Goal: Task Accomplishment & Management: Manage account settings

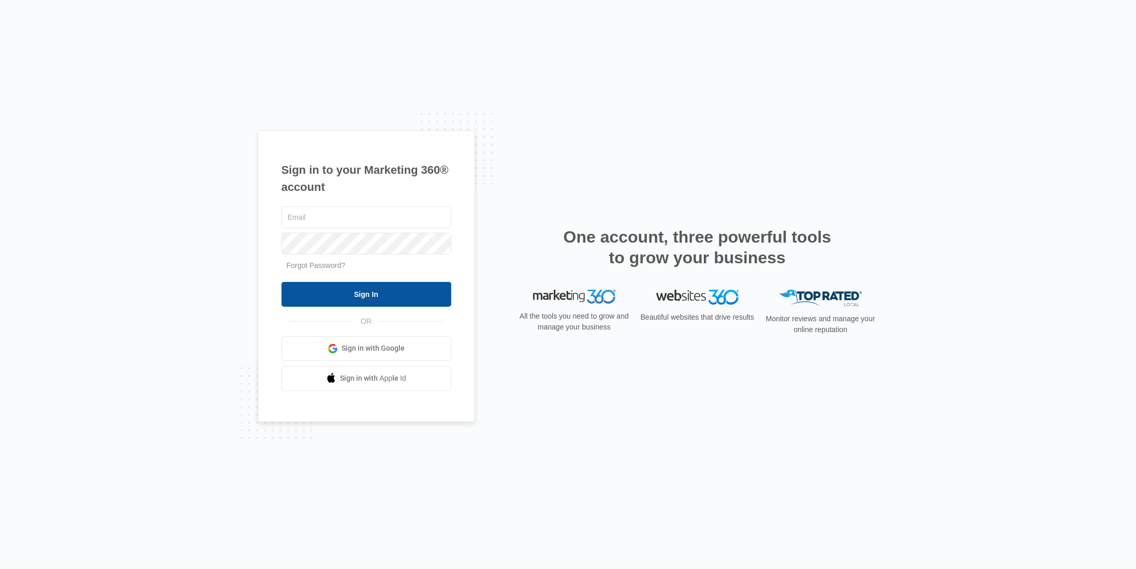
type input "[EMAIL_ADDRESS][DOMAIN_NAME]"
click at [393, 295] on input "Sign In" at bounding box center [367, 294] width 170 height 25
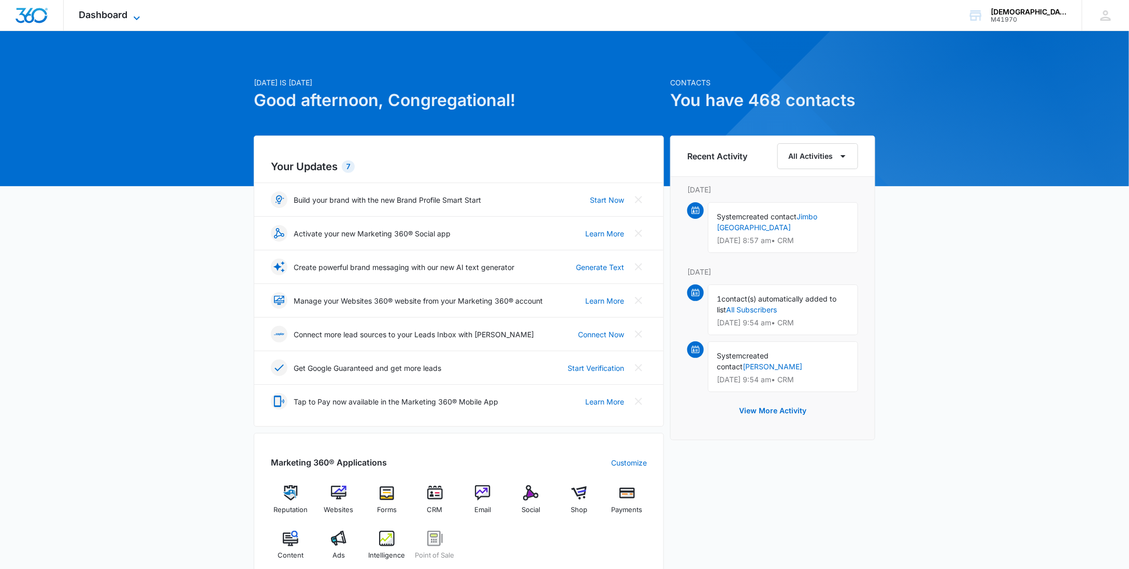
click at [113, 16] on span "Dashboard" at bounding box center [103, 14] width 49 height 11
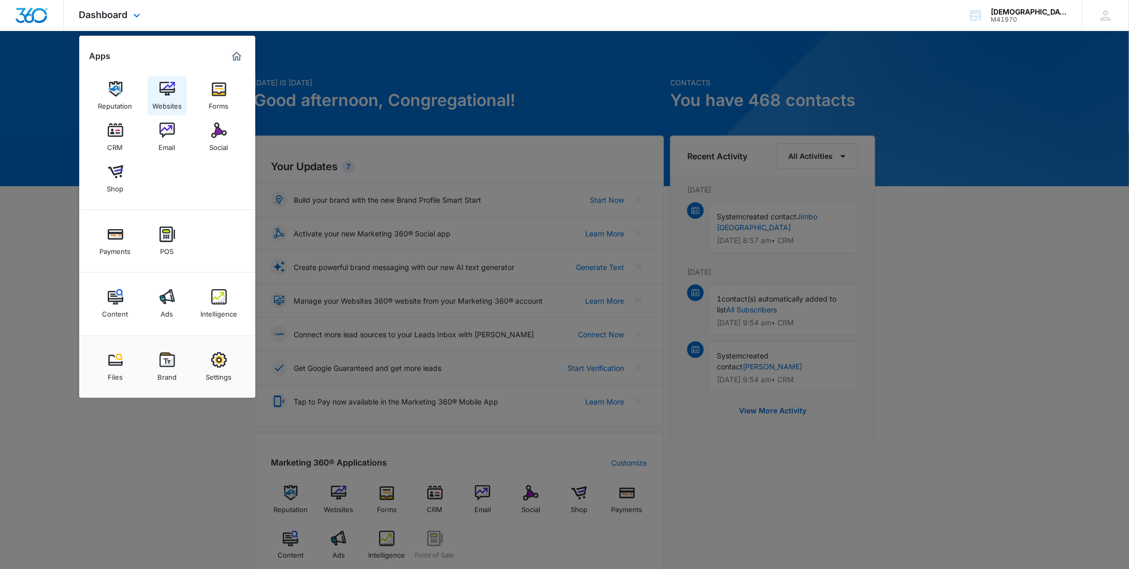
click at [169, 92] on img at bounding box center [167, 89] width 16 height 16
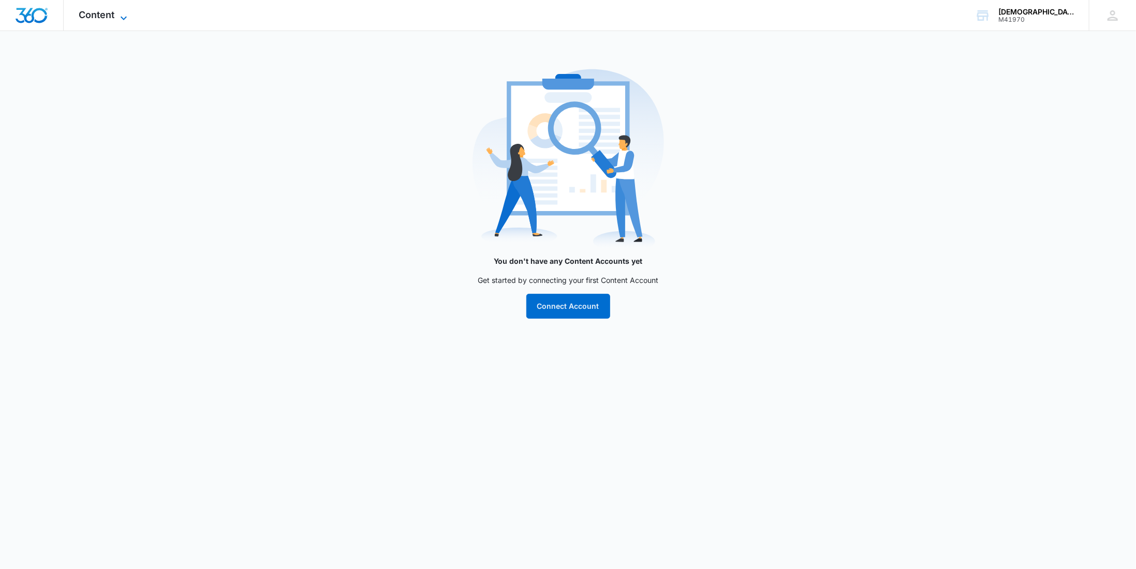
click at [123, 16] on icon at bounding box center [124, 18] width 12 height 12
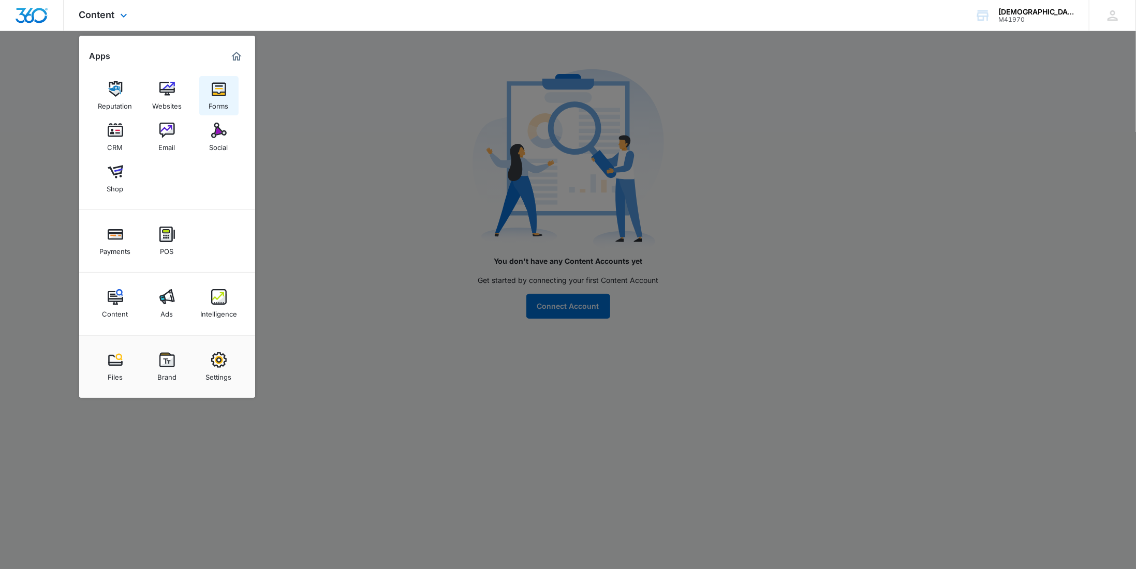
click at [215, 93] on img at bounding box center [219, 89] width 16 height 16
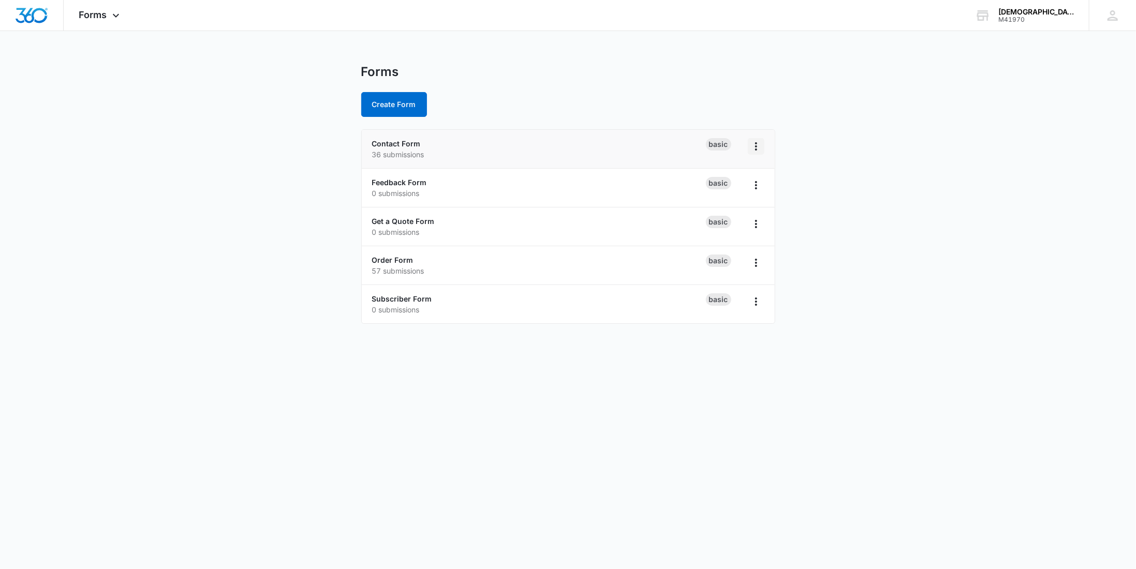
click at [756, 144] on icon "Overflow Menu" at bounding box center [756, 146] width 12 height 12
click at [420, 150] on p "36 submissions" at bounding box center [539, 154] width 334 height 11
click at [410, 144] on link "Contact Form" at bounding box center [396, 143] width 49 height 9
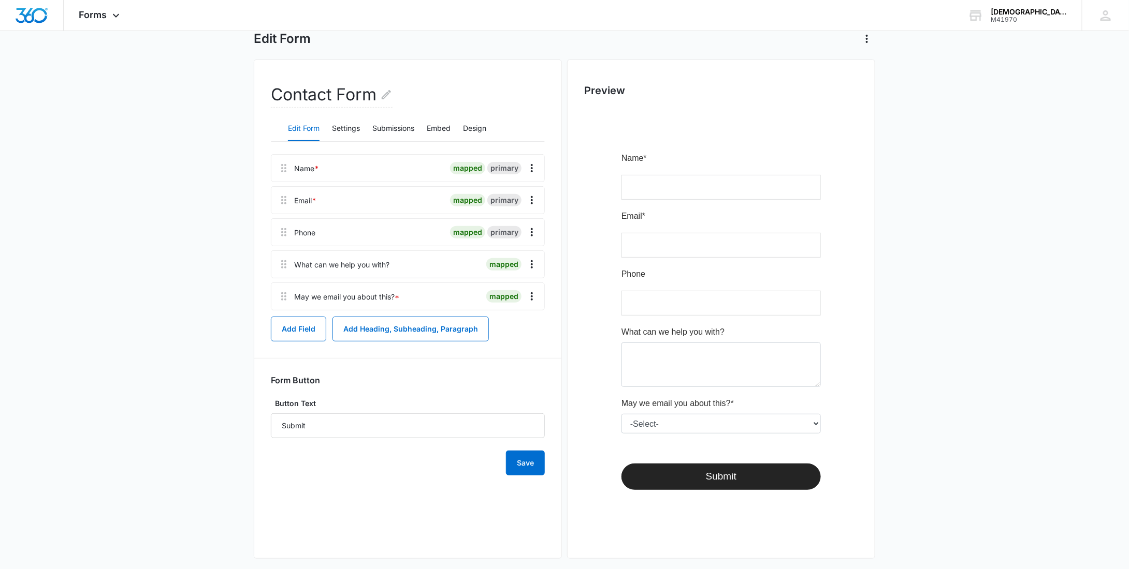
scroll to position [68, 0]
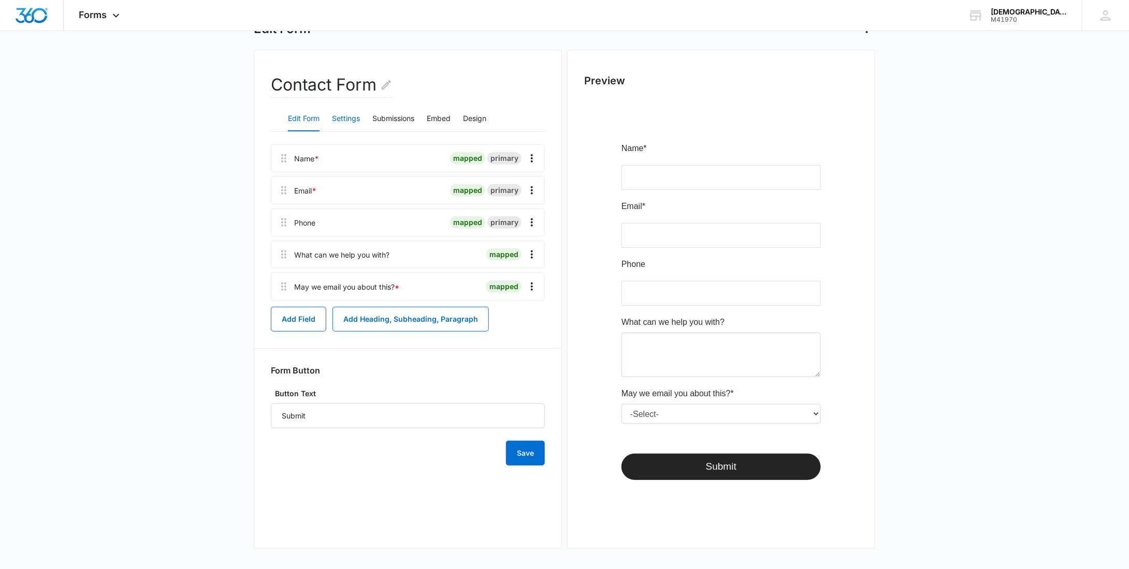
click at [345, 120] on button "Settings" at bounding box center [346, 119] width 28 height 25
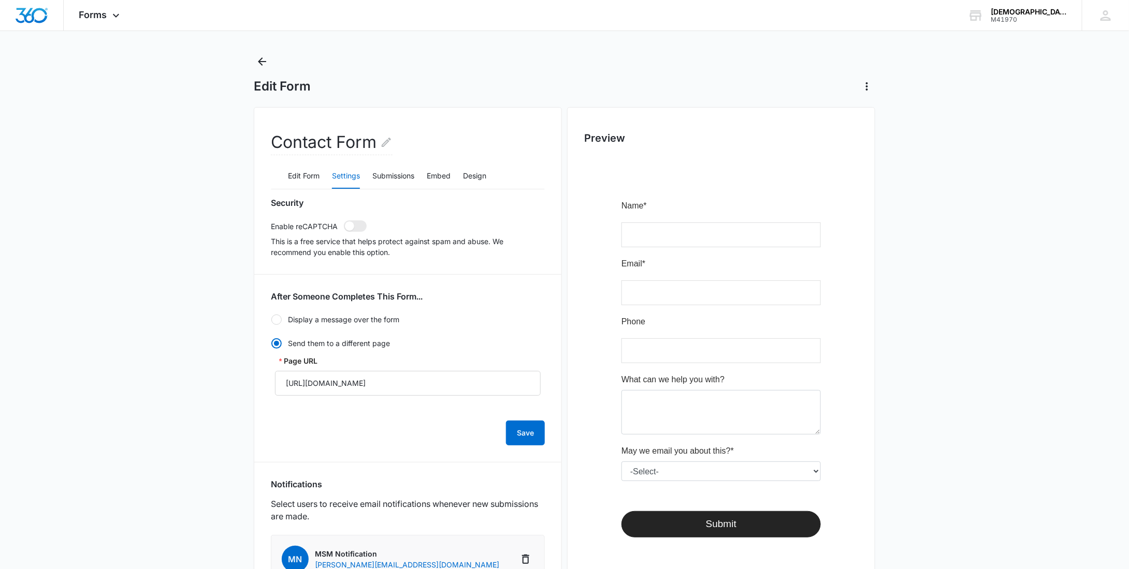
scroll to position [0, 0]
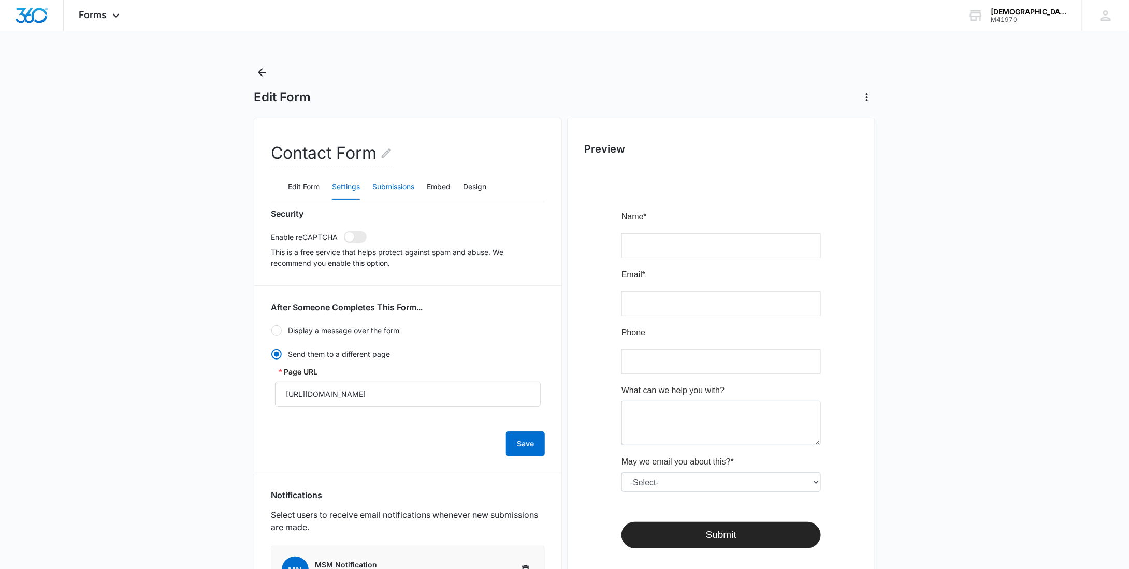
click at [394, 188] on button "Submissions" at bounding box center [393, 187] width 42 height 25
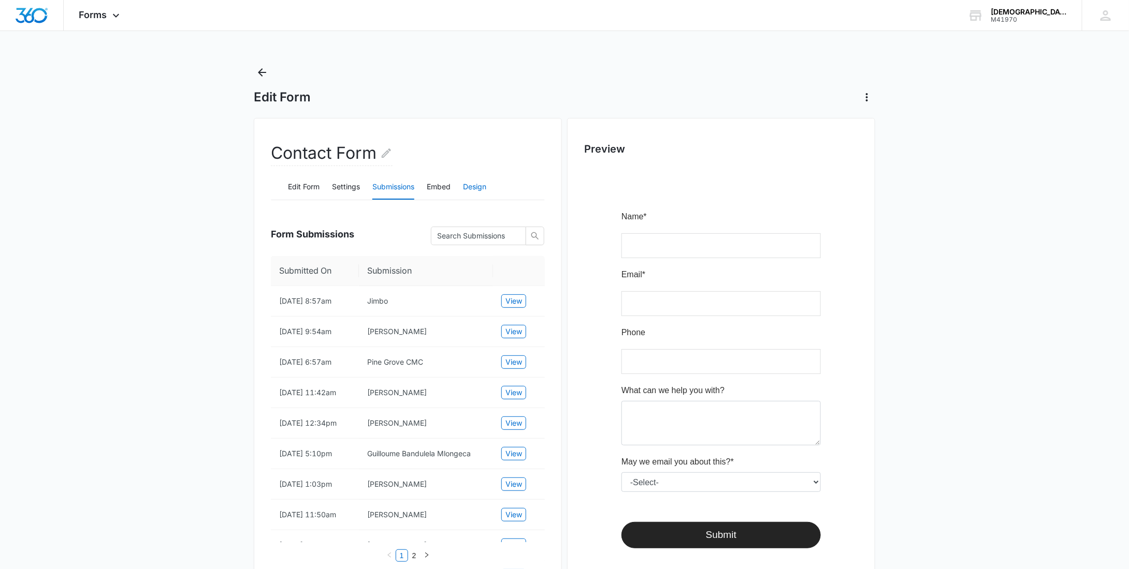
click at [475, 187] on button "Design" at bounding box center [474, 187] width 23 height 25
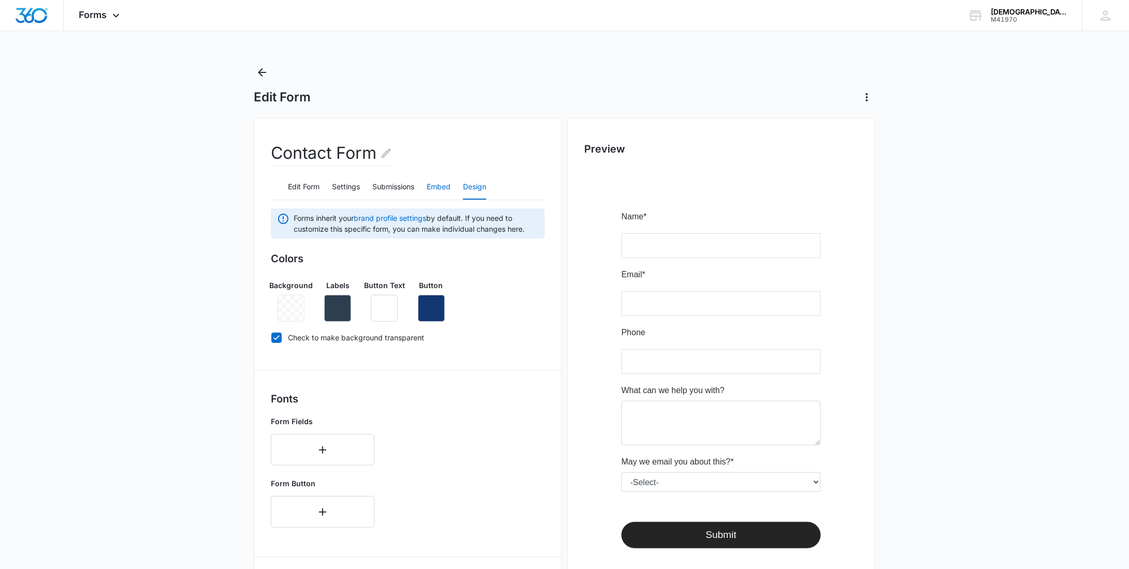
click at [433, 189] on button "Embed" at bounding box center [439, 187] width 24 height 25
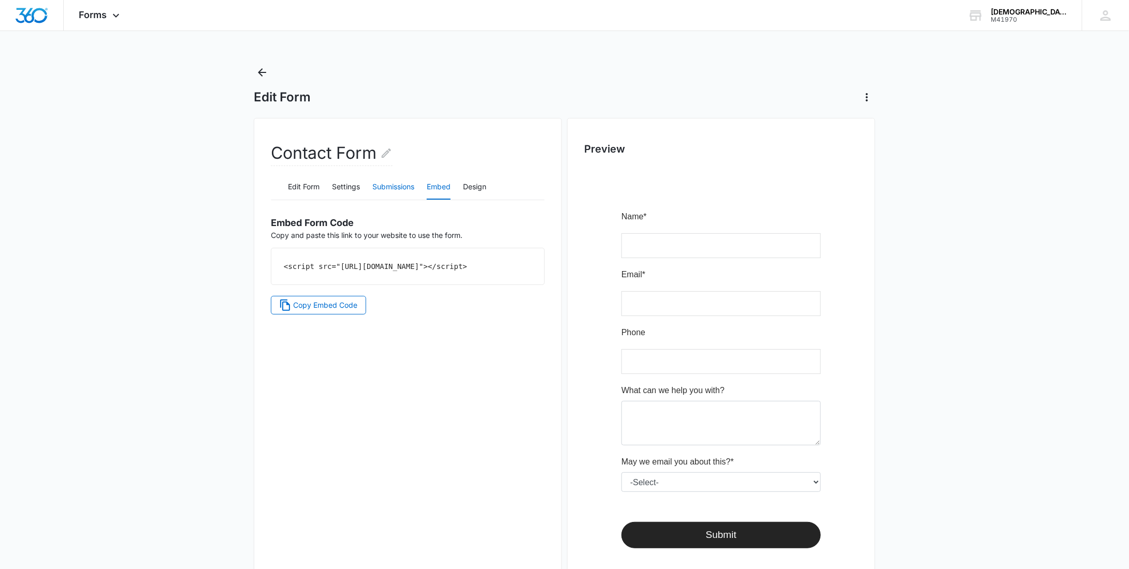
click at [394, 185] on button "Submissions" at bounding box center [393, 187] width 42 height 25
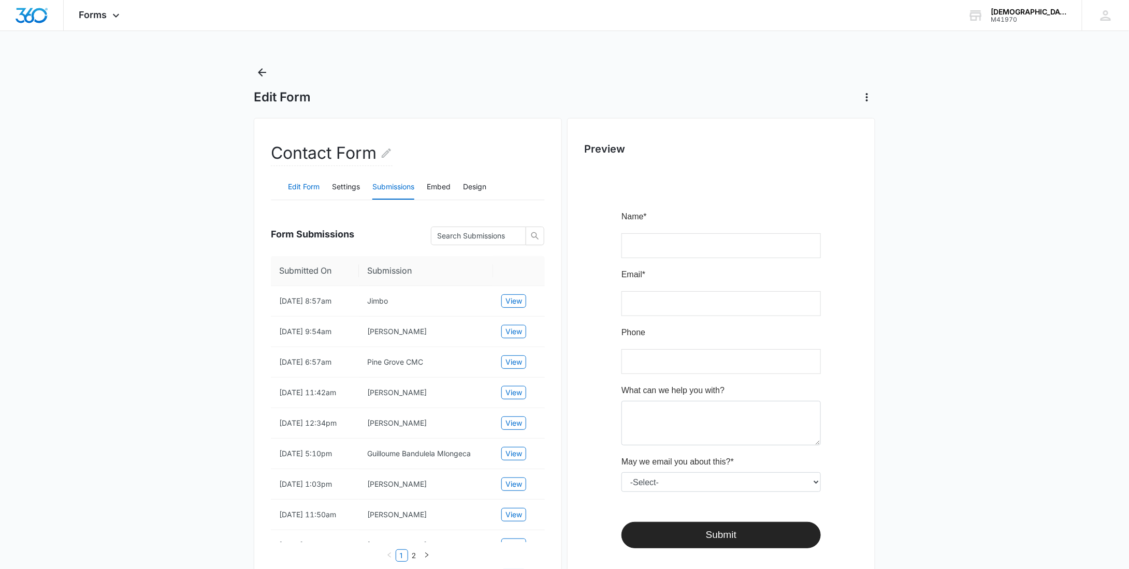
click at [301, 186] on button "Edit Form" at bounding box center [304, 187] width 32 height 25
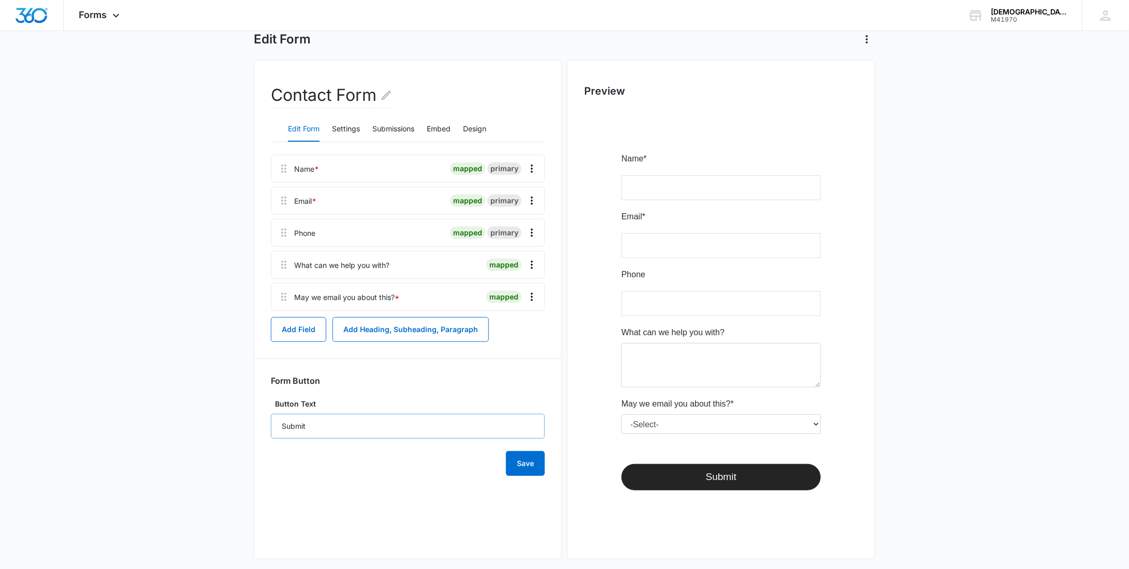
scroll to position [68, 0]
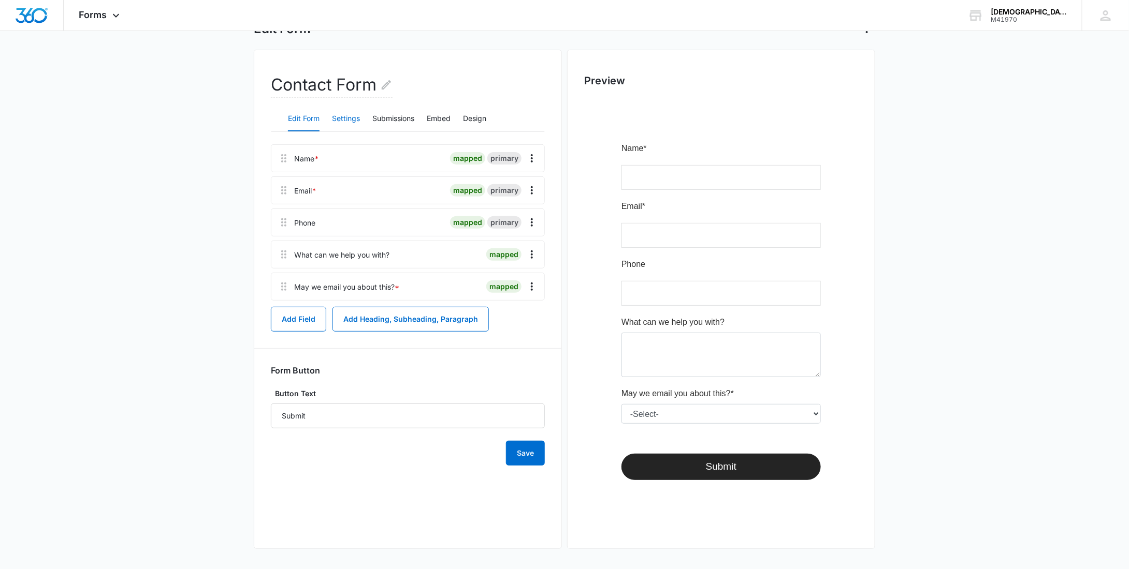
click at [350, 120] on button "Settings" at bounding box center [346, 119] width 28 height 25
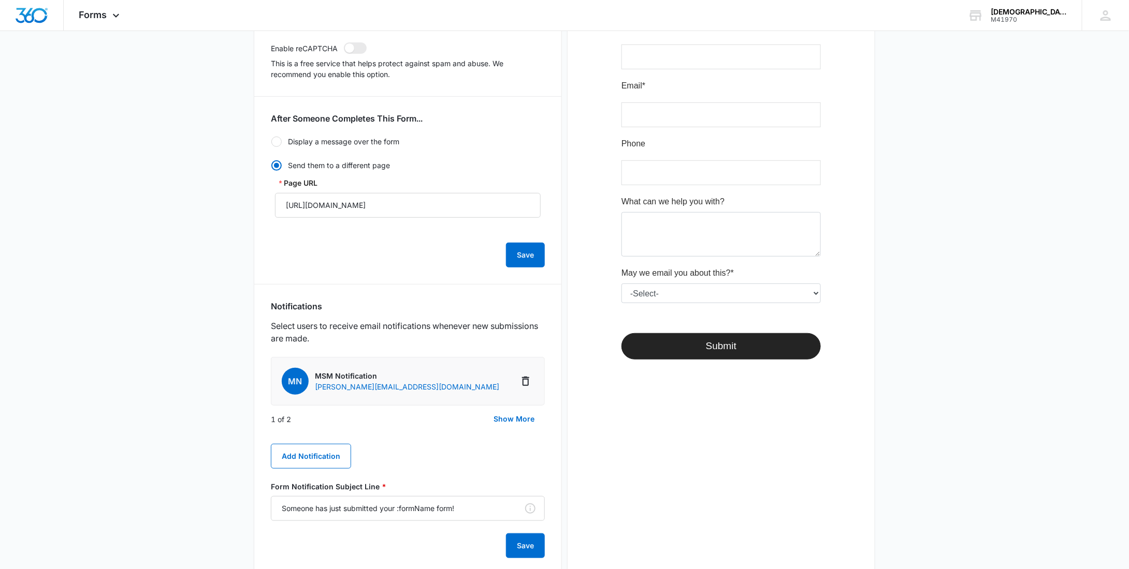
scroll to position [224, 0]
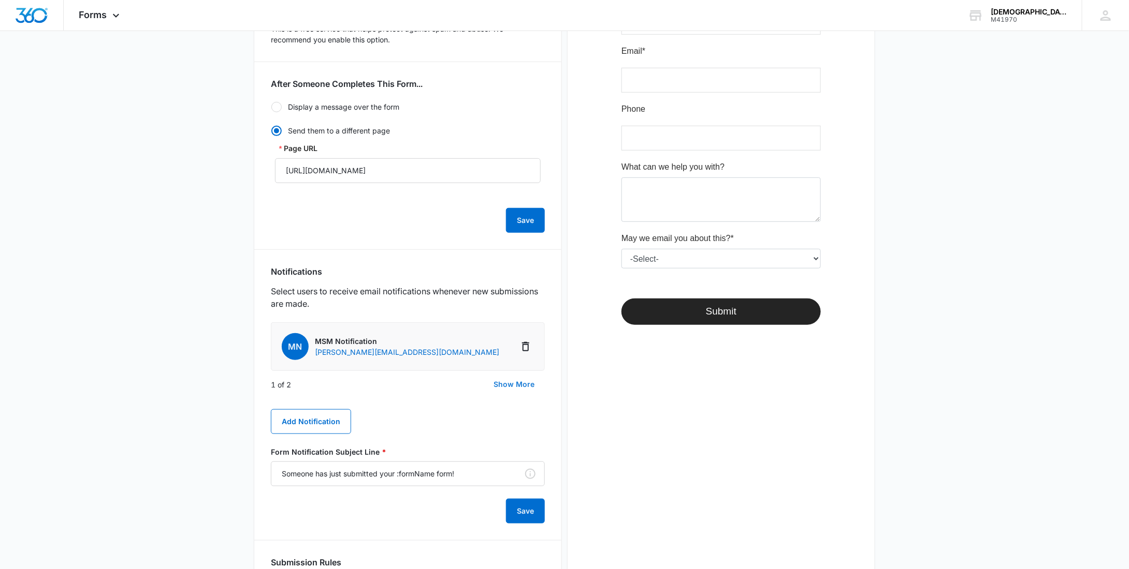
click at [517, 386] on button "Show More" at bounding box center [514, 384] width 62 height 25
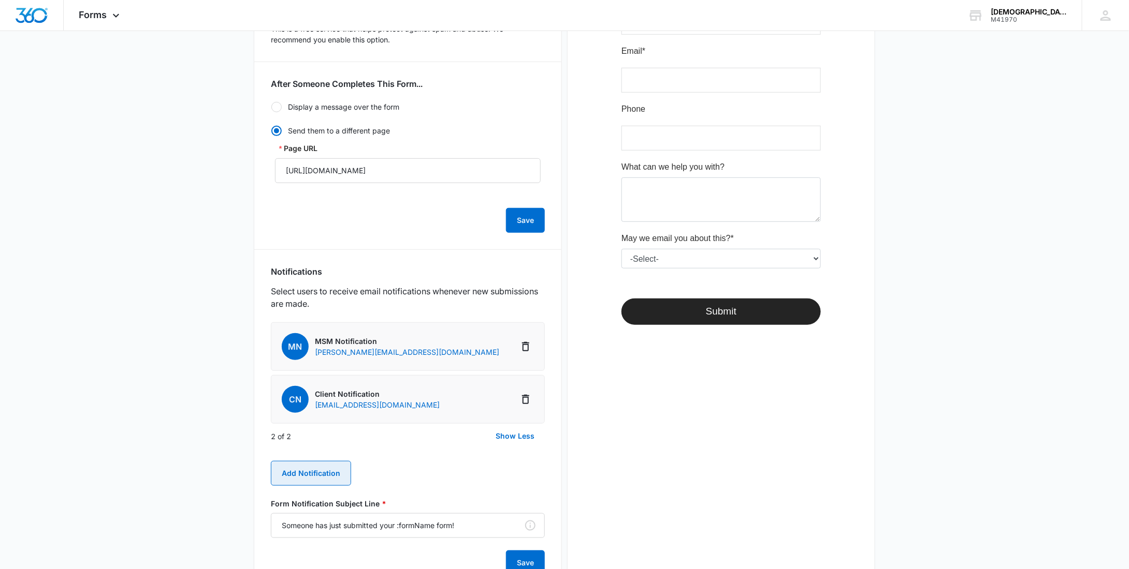
click at [323, 467] on button "Add Notification" at bounding box center [311, 473] width 80 height 25
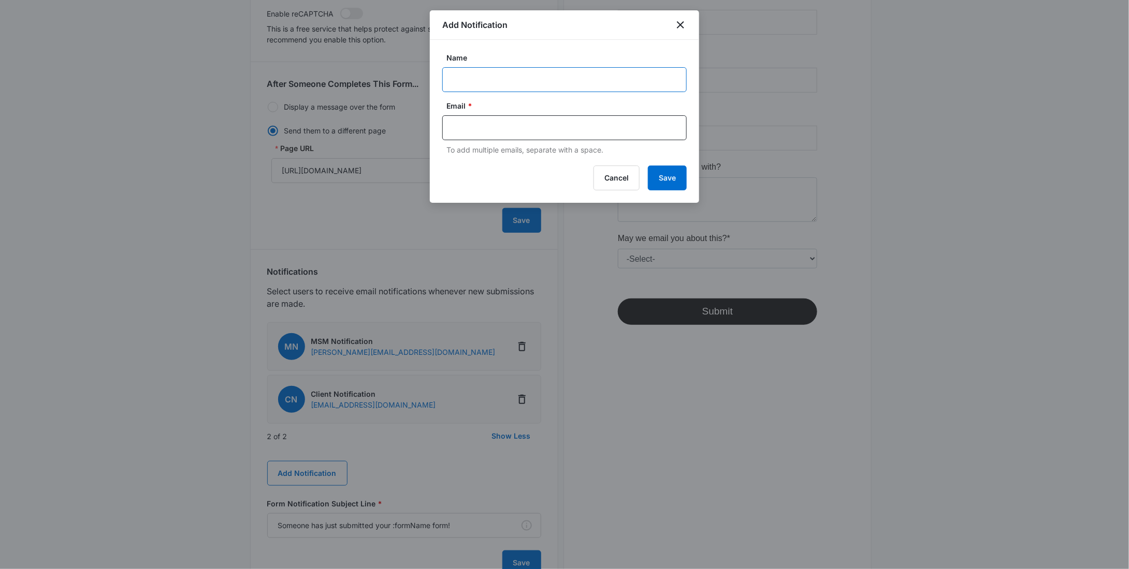
click at [481, 79] on input "Name" at bounding box center [564, 79] width 244 height 25
click at [518, 81] on input "Church Ministries" at bounding box center [564, 79] width 244 height 25
type input "Church Ministries - Client Notification"
click at [510, 127] on input "text" at bounding box center [565, 128] width 225 height 16
paste input "churchministriescmc@gmail.com"
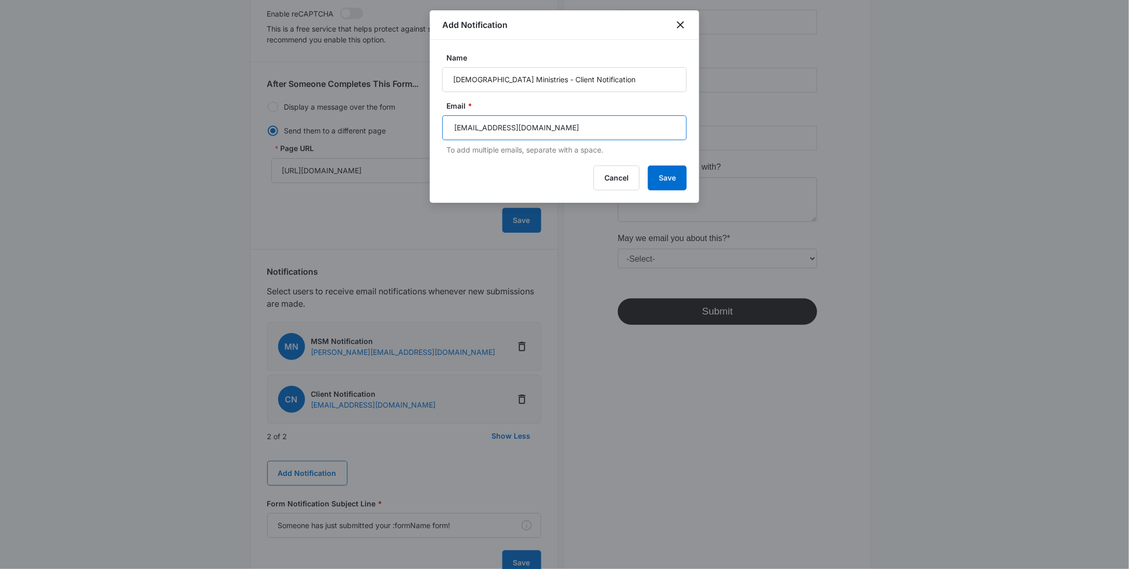
click at [602, 131] on input "churchministriescmc@gmail.com" at bounding box center [565, 128] width 225 height 16
type input "churchministriescmc@gmail.com"
click at [663, 179] on button "Save" at bounding box center [667, 178] width 39 height 25
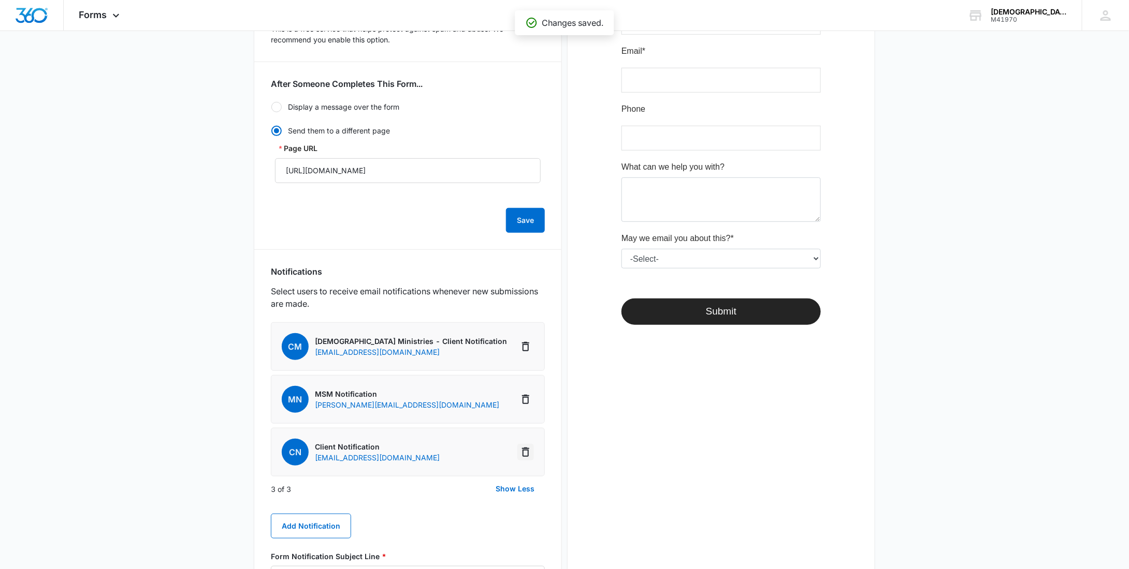
click at [528, 449] on icon "Delete Notification" at bounding box center [525, 452] width 12 height 12
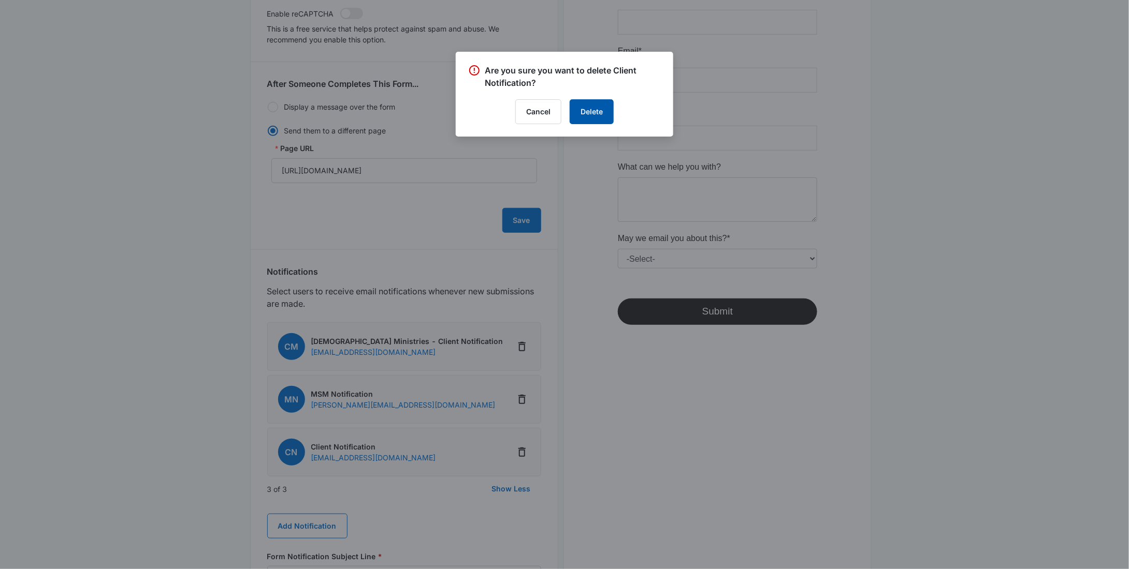
click at [596, 113] on button "Delete" at bounding box center [591, 111] width 44 height 25
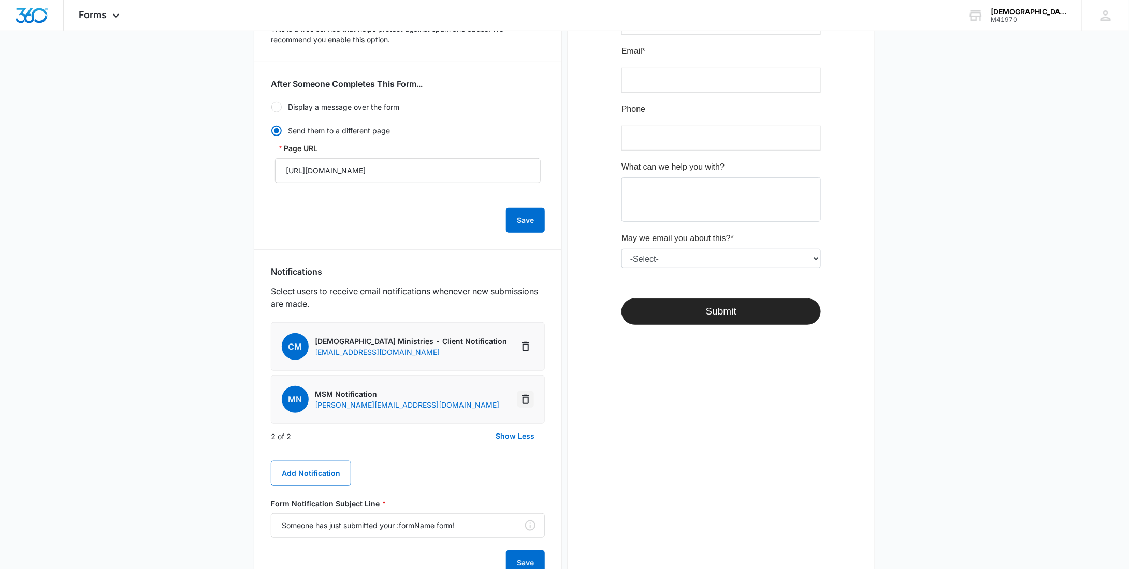
click at [528, 397] on icon "Delete Notification" at bounding box center [525, 399] width 7 height 9
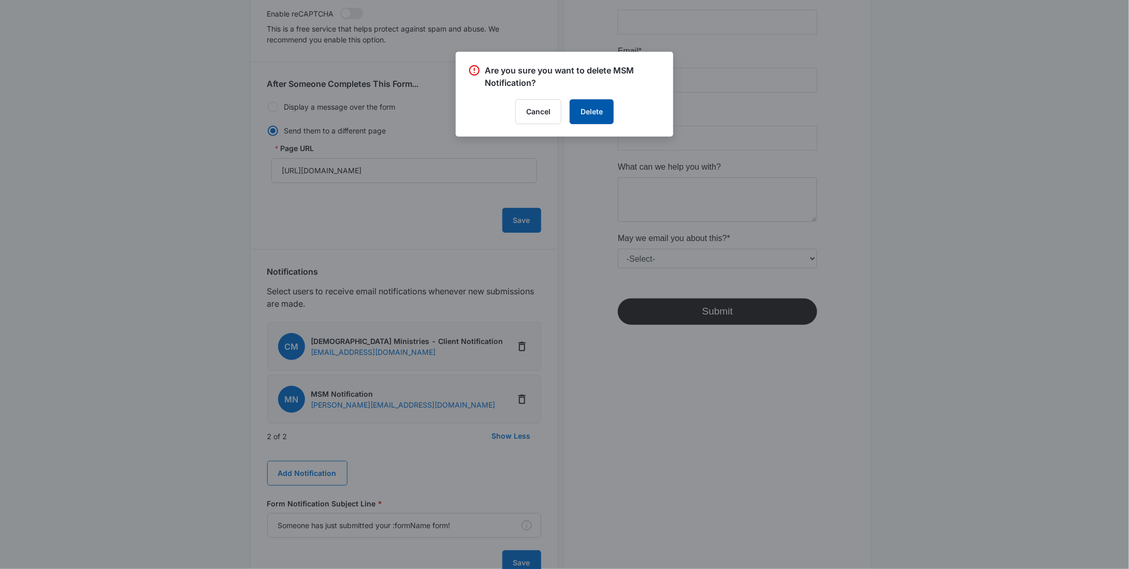
click at [593, 111] on button "Delete" at bounding box center [591, 111] width 44 height 25
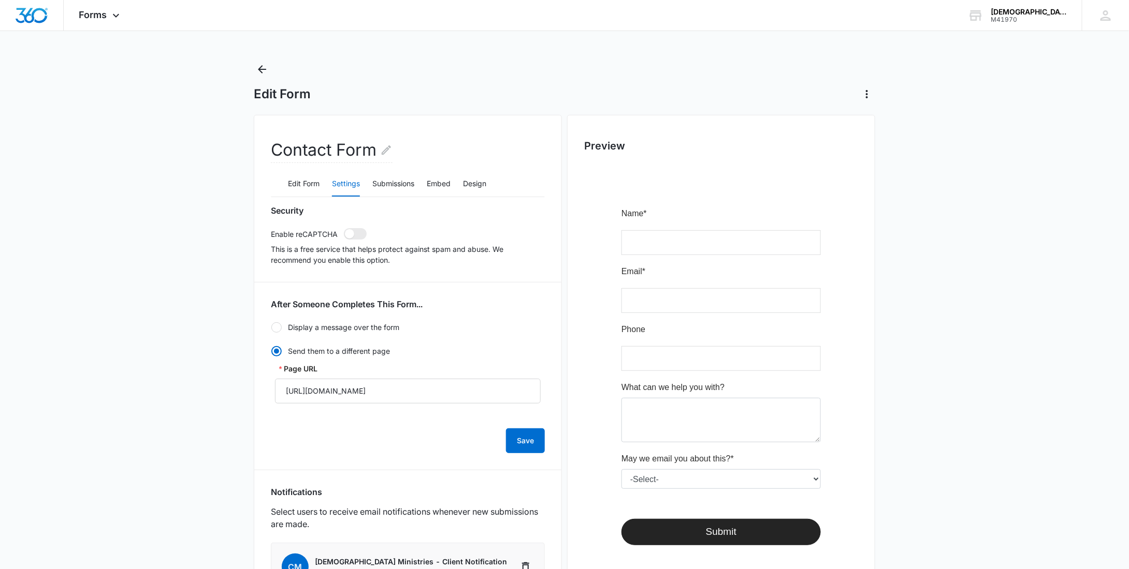
scroll to position [316, 0]
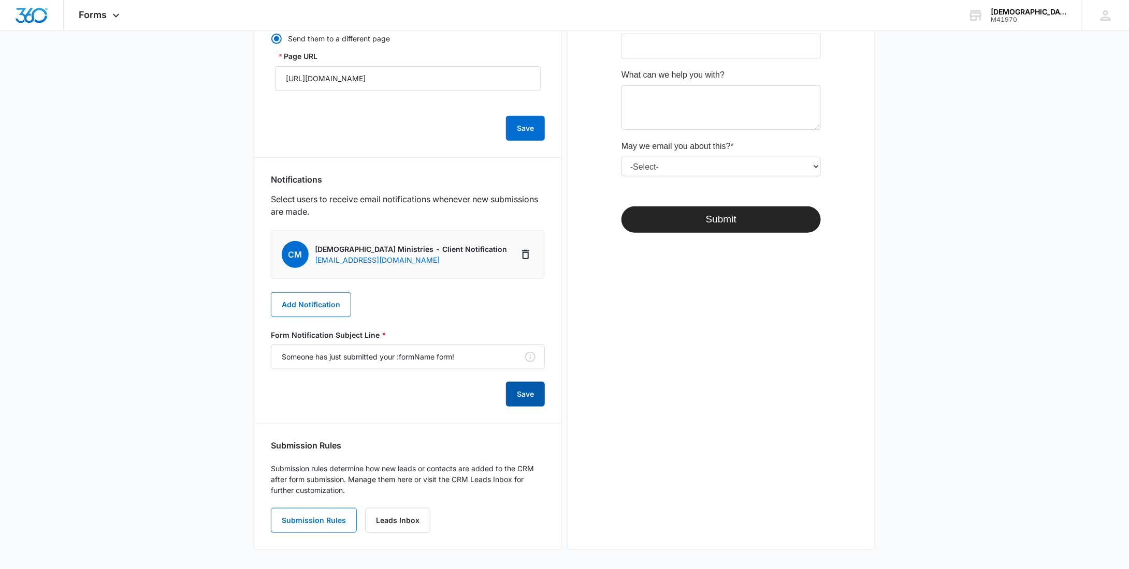
click at [531, 398] on button "Save" at bounding box center [525, 394] width 39 height 25
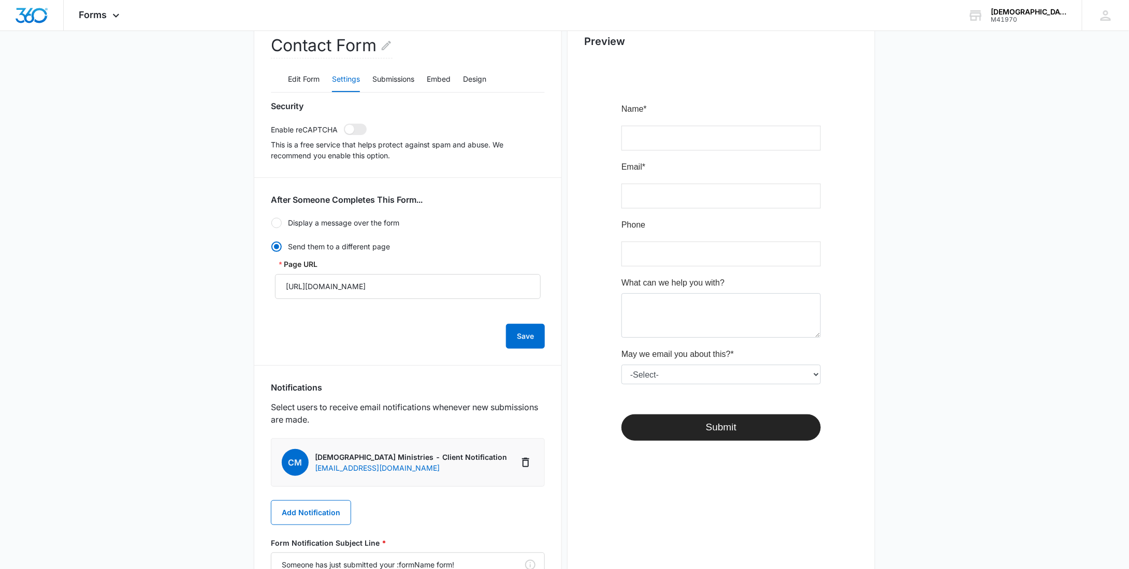
scroll to position [0, 0]
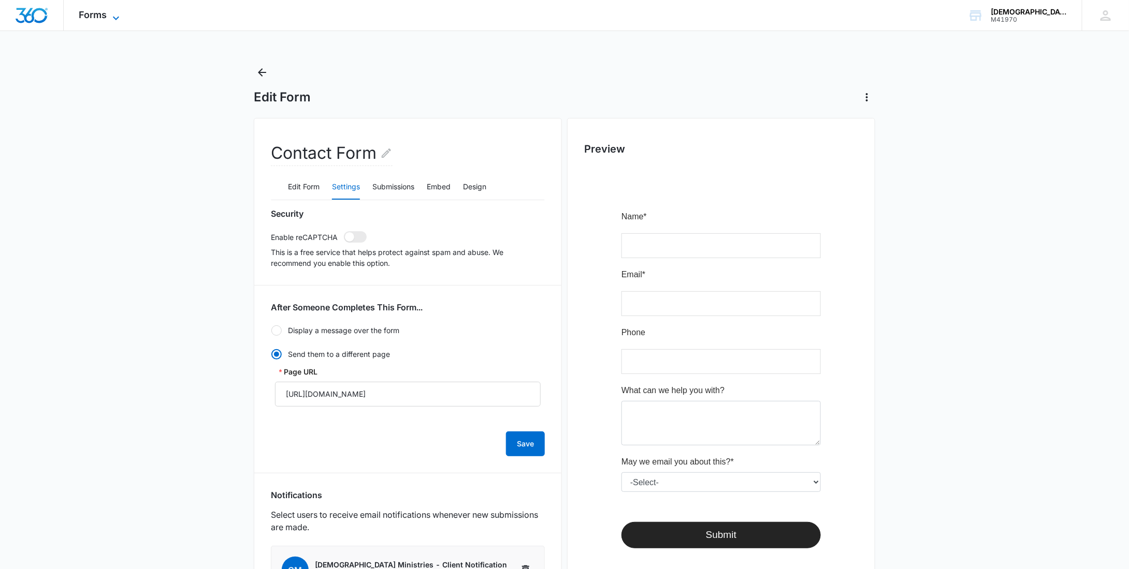
click at [96, 18] on span "Forms" at bounding box center [93, 14] width 28 height 11
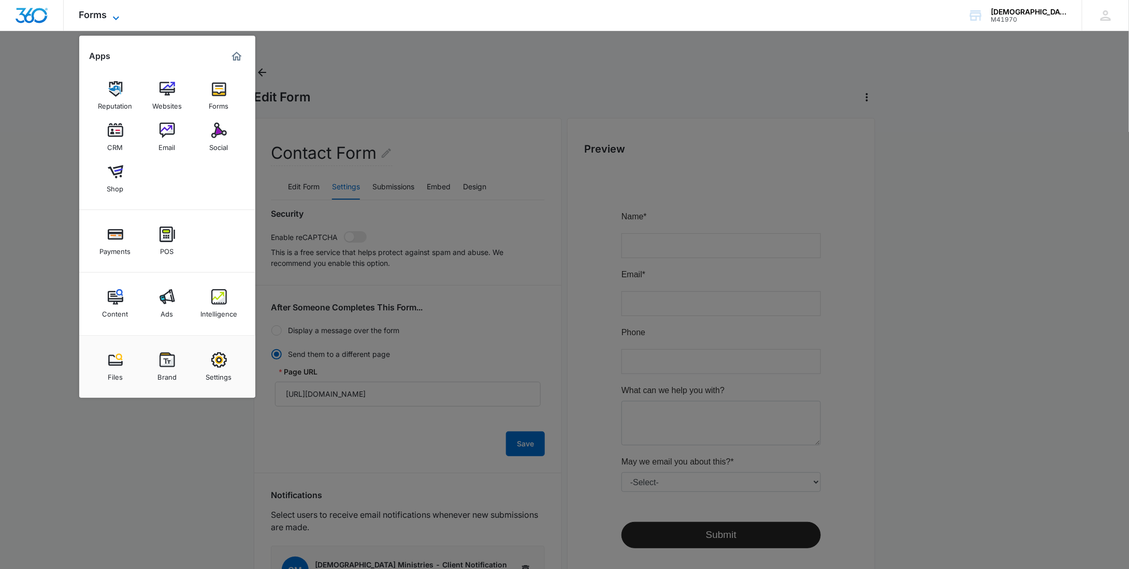
click at [103, 17] on span "Forms" at bounding box center [93, 14] width 28 height 11
